Goal: Information Seeking & Learning: Learn about a topic

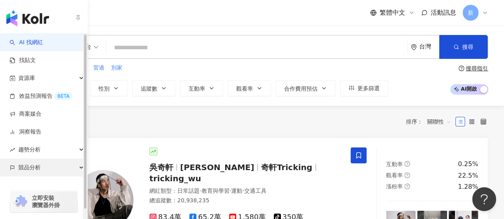
click at [53, 170] on div "競品分析" at bounding box center [43, 168] width 87 height 18
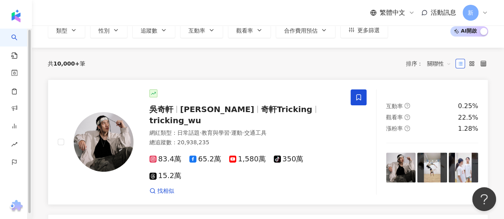
scroll to position [80, 0]
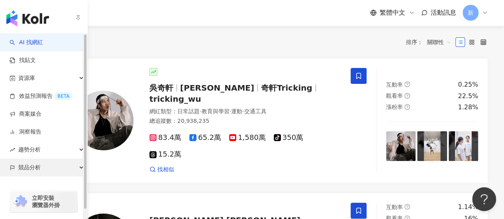
click at [15, 164] on div "競品分析" at bounding box center [43, 168] width 87 height 18
click at [38, 181] on div "立即安裝 瀏覽器外掛" at bounding box center [44, 197] width 88 height 45
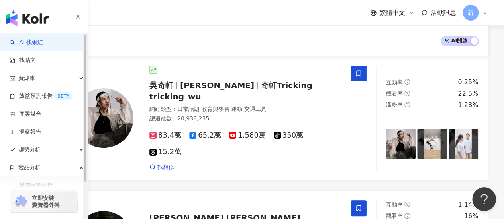
scroll to position [119, 0]
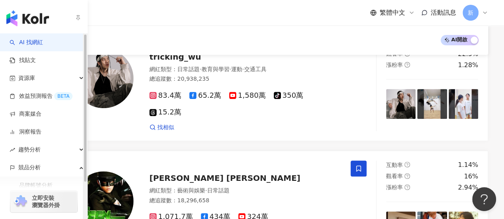
click at [37, 186] on div "立即安裝 瀏覽器外掛" at bounding box center [44, 197] width 88 height 45
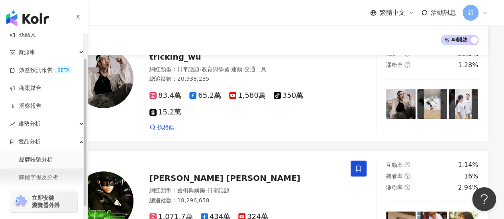
scroll to position [45, 0]
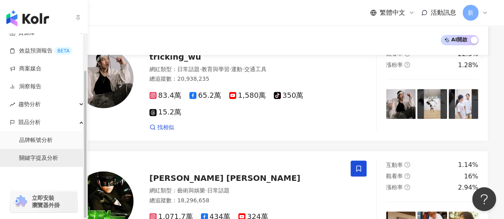
click at [58, 154] on link "關鍵字提及分析" at bounding box center [38, 158] width 39 height 8
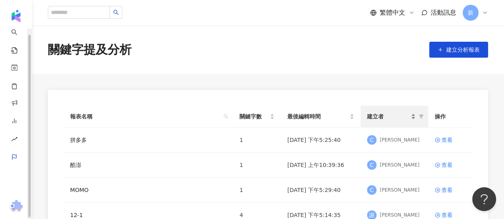
scroll to position [5, 0]
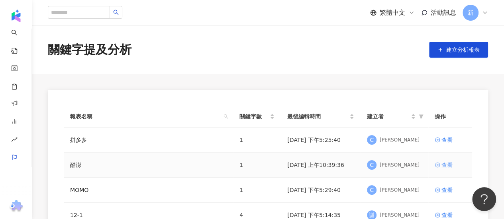
click at [444, 164] on div "查看" at bounding box center [446, 165] width 11 height 9
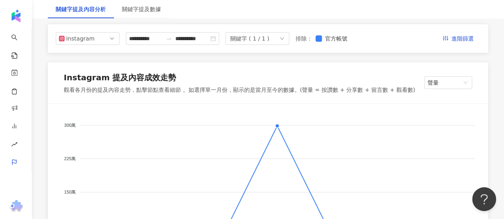
scroll to position [80, 0]
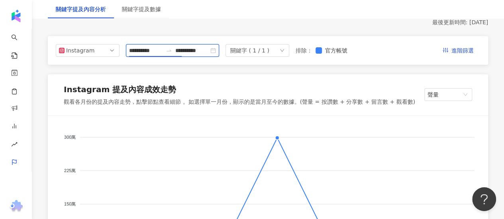
drag, startPoint x: 150, startPoint y: 51, endPoint x: 159, endPoint y: 23, distance: 29.3
click at [149, 51] on input "**********" at bounding box center [145, 50] width 33 height 9
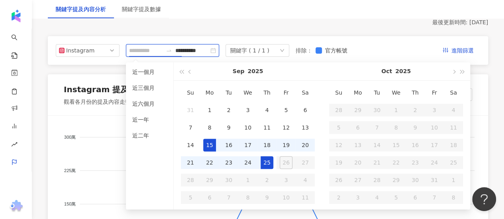
type input "**********"
click at [207, 141] on div "15" at bounding box center [209, 145] width 13 height 13
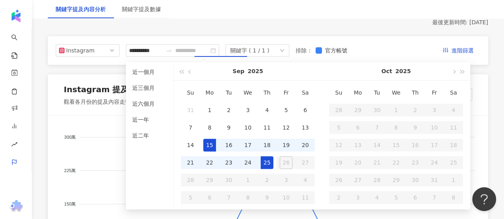
click at [264, 164] on div "25" at bounding box center [266, 162] width 13 height 13
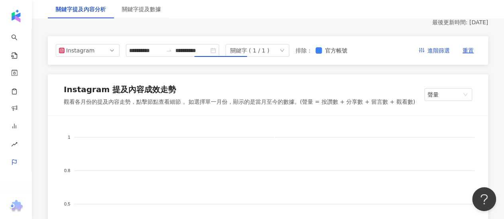
type input "**********"
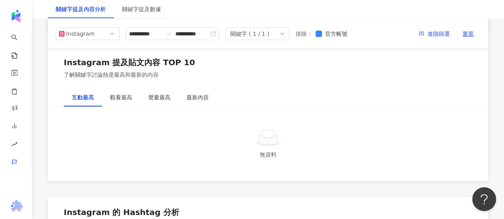
scroll to position [1213, 0]
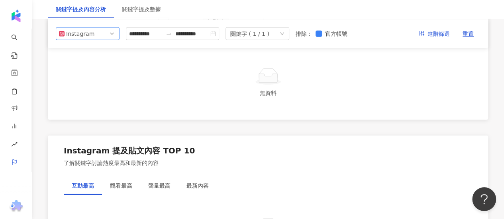
click at [108, 31] on span "Instagram" at bounding box center [87, 33] width 57 height 12
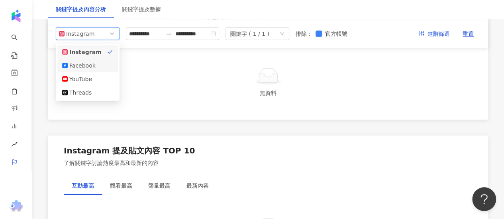
click at [98, 63] on div "Facebook" at bounding box center [87, 65] width 51 height 9
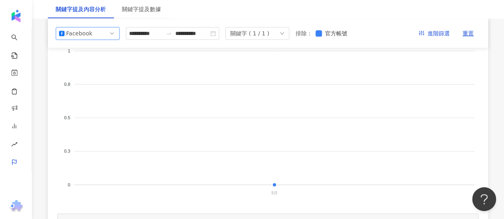
scroll to position [7, 0]
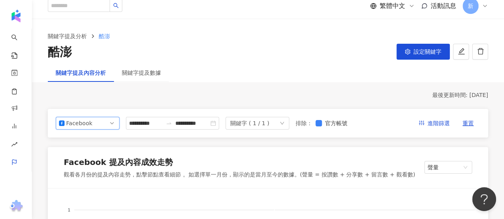
click at [112, 122] on span "Facebook" at bounding box center [87, 123] width 57 height 12
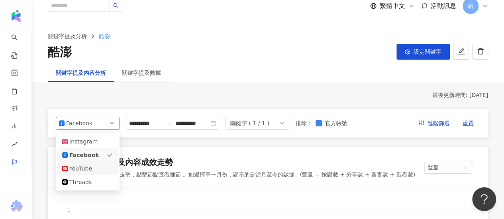
click at [98, 168] on div "YouTube" at bounding box center [87, 168] width 51 height 9
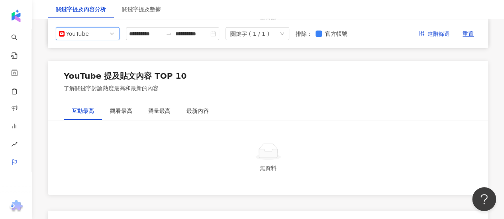
scroll to position [1265, 0]
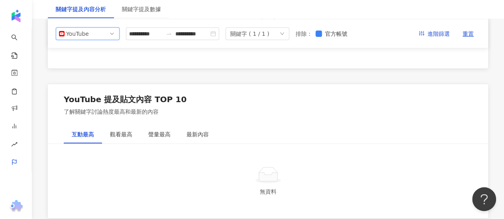
click at [112, 33] on span "YouTube" at bounding box center [87, 33] width 57 height 12
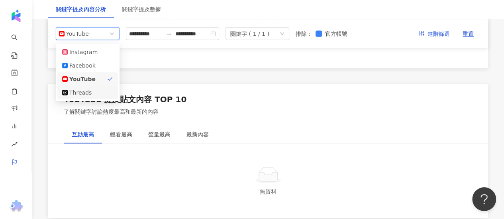
click at [105, 88] on div "Threads" at bounding box center [87, 92] width 51 height 9
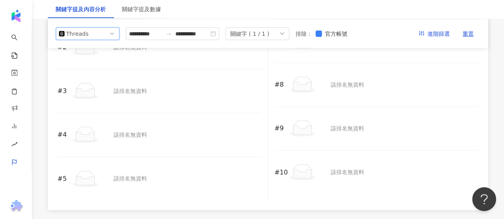
scroll to position [848, 0]
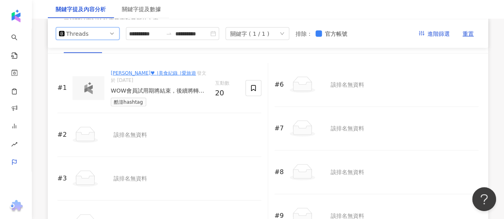
click at [121, 76] on link "[PERSON_NAME]♥ ∣美食紀錄 ∣愛旅遊" at bounding box center [153, 73] width 85 height 6
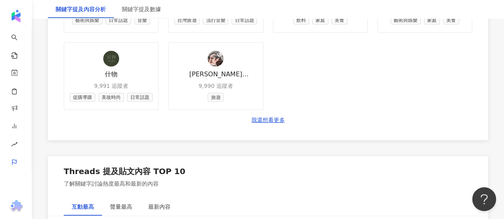
scroll to position [895, 0]
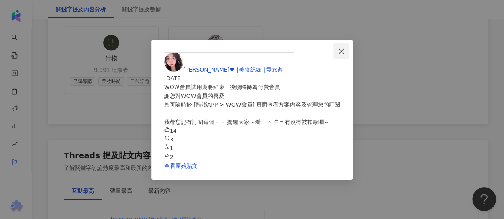
click at [349, 47] on button "Close" at bounding box center [341, 51] width 16 height 16
